Goal: Task Accomplishment & Management: Use online tool/utility

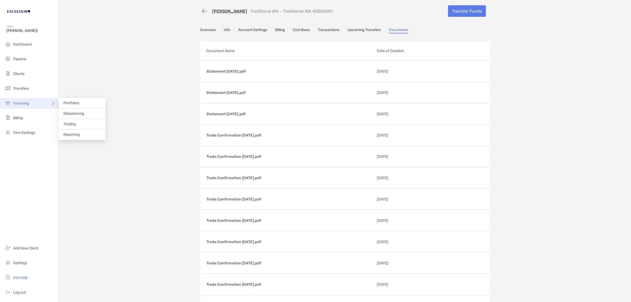
click at [22, 104] on span "Investing" at bounding box center [21, 103] width 16 height 4
click at [76, 111] on span "Rebalancing" at bounding box center [73, 113] width 21 height 4
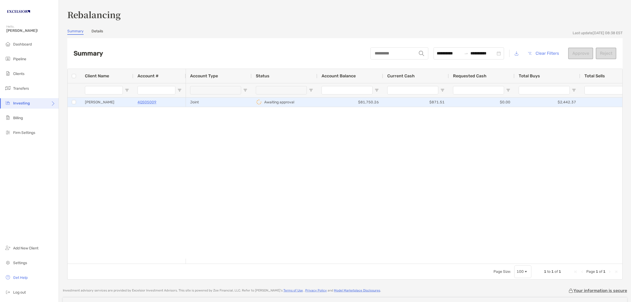
click at [173, 102] on div "4QS05009" at bounding box center [160, 102] width 44 height 9
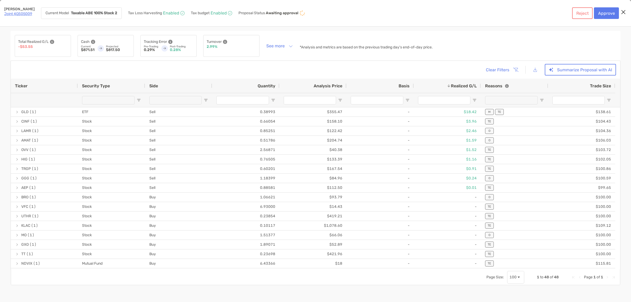
click at [474, 99] on span "Open Filter Menu" at bounding box center [475, 100] width 4 height 4
click at [455, 100] on input "Realized G/L Filter Input" at bounding box center [444, 100] width 52 height 8
click at [460, 85] on span "Realized G/L" at bounding box center [464, 85] width 26 height 5
click at [467, 84] on span "Realized G/L" at bounding box center [464, 85] width 26 height 5
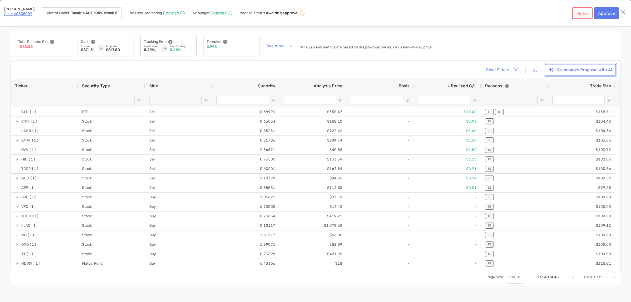
click at [591, 72] on button "Summarize Proposal with AI" at bounding box center [580, 70] width 71 height 12
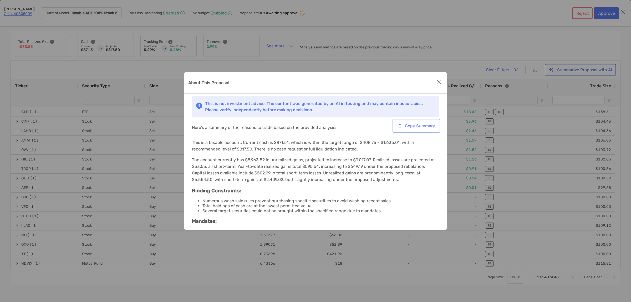
click at [421, 127] on button "Copy Summary" at bounding box center [417, 126] width 46 height 12
click at [125, 73] on div "About This Proposal This is not investment advice. The content was generated by…" at bounding box center [315, 151] width 631 height 302
click at [437, 81] on button "Close modal" at bounding box center [440, 82] width 8 height 8
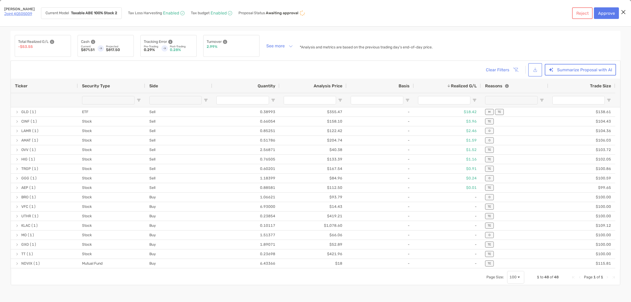
click at [536, 70] on button "[object Object]" at bounding box center [536, 69] width 12 height 11
click at [289, 47] on button "See more" at bounding box center [279, 45] width 35 height 9
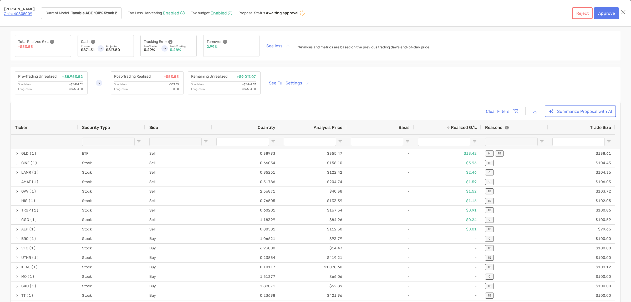
click at [577, 84] on div "Pre-Trading Unrealized +$8,963.52 Short-term +$2,409.02 Long-term +$6,554.50 Po…" at bounding box center [316, 82] width 602 height 23
click at [591, 44] on div "Total Realized G/L -$53.55 Cash Current $871.51 Projected $817.50 Tracking Erro…" at bounding box center [316, 46] width 610 height 30
click at [600, 13] on button "Approve" at bounding box center [606, 13] width 25 height 12
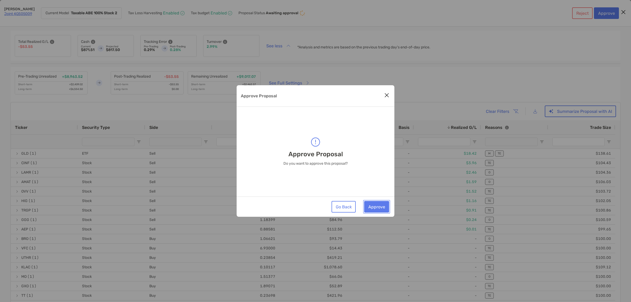
click at [376, 207] on button "Approve" at bounding box center [376, 207] width 25 height 12
